Goal: Information Seeking & Learning: Learn about a topic

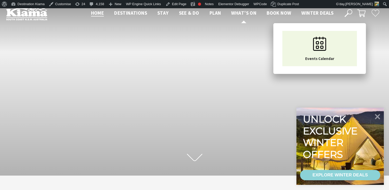
click at [238, 10] on span "What’s On" at bounding box center [243, 13] width 25 height 6
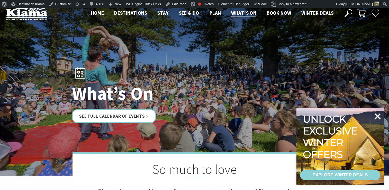
click at [379, 116] on icon at bounding box center [378, 116] width 6 height 6
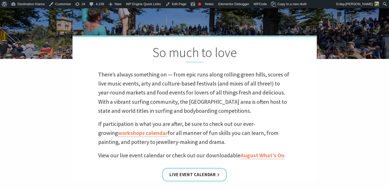
scroll to position [243, 0]
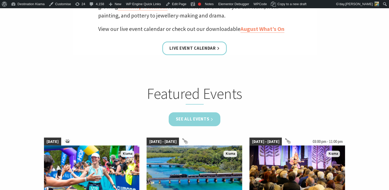
click at [193, 118] on link "See all Events" at bounding box center [195, 119] width 52 height 14
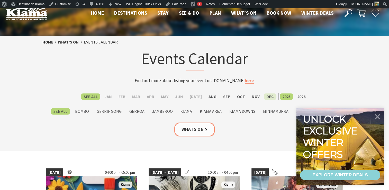
click at [267, 94] on label "Dec" at bounding box center [270, 96] width 13 height 6
click at [0, 0] on input "Dec" at bounding box center [0, 0] width 0 height 0
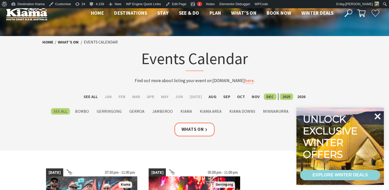
click at [379, 114] on icon at bounding box center [378, 116] width 6 height 6
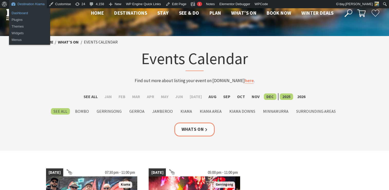
click at [15, 12] on link "Dashboard" at bounding box center [29, 13] width 41 height 7
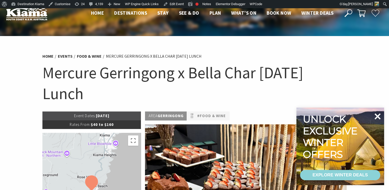
click at [381, 115] on icon at bounding box center [378, 116] width 12 height 12
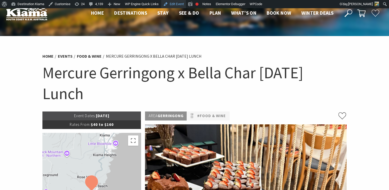
click at [175, 4] on link "Edit Event" at bounding box center [173, 4] width 25 height 8
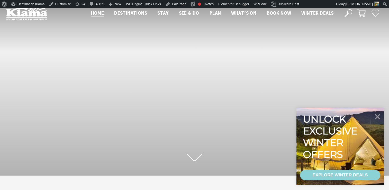
scroll to position [87, 393]
click at [379, 116] on icon at bounding box center [378, 116] width 6 height 6
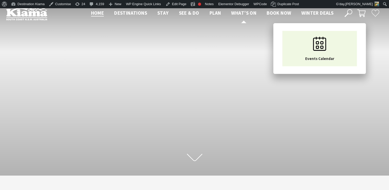
click at [240, 10] on span "What’s On" at bounding box center [243, 13] width 25 height 6
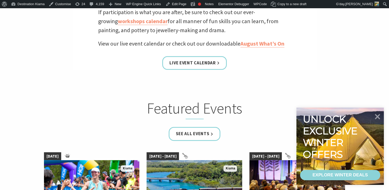
scroll to position [256, 0]
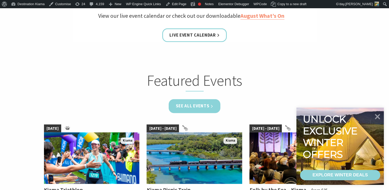
click at [200, 104] on link "See all Events" at bounding box center [195, 106] width 52 height 14
